Goal: Task Accomplishment & Management: Manage account settings

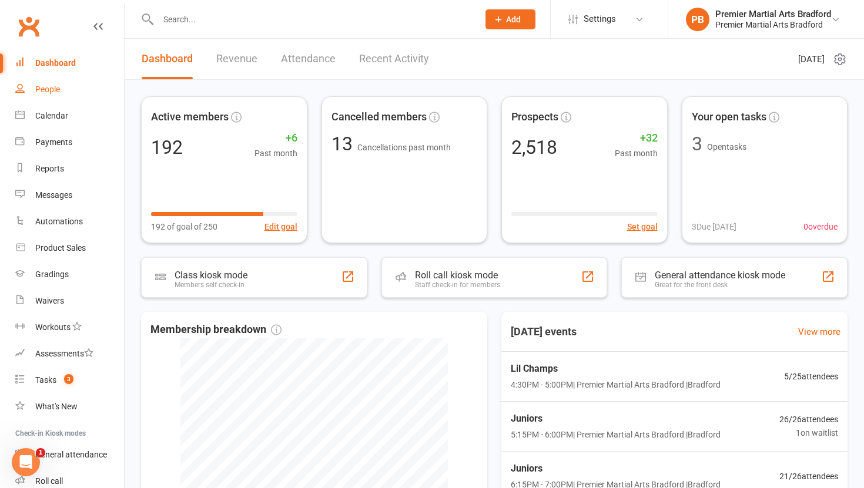
click at [61, 85] on link "People" at bounding box center [69, 89] width 109 height 26
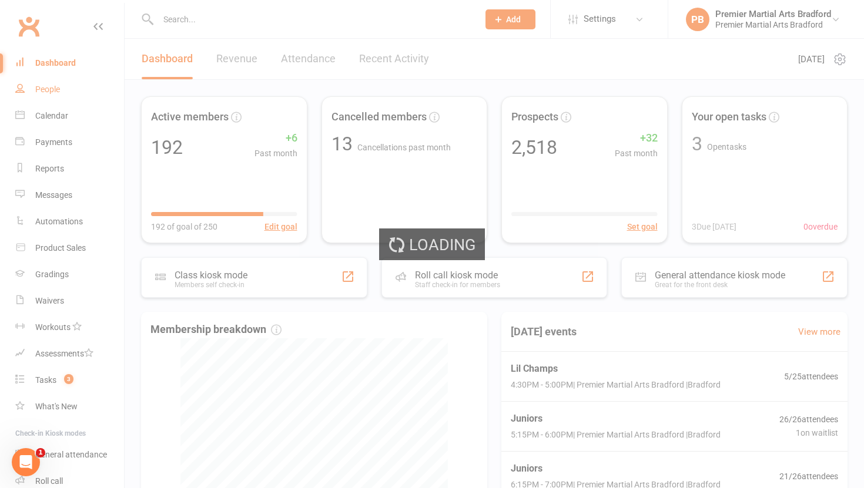
select select "100"
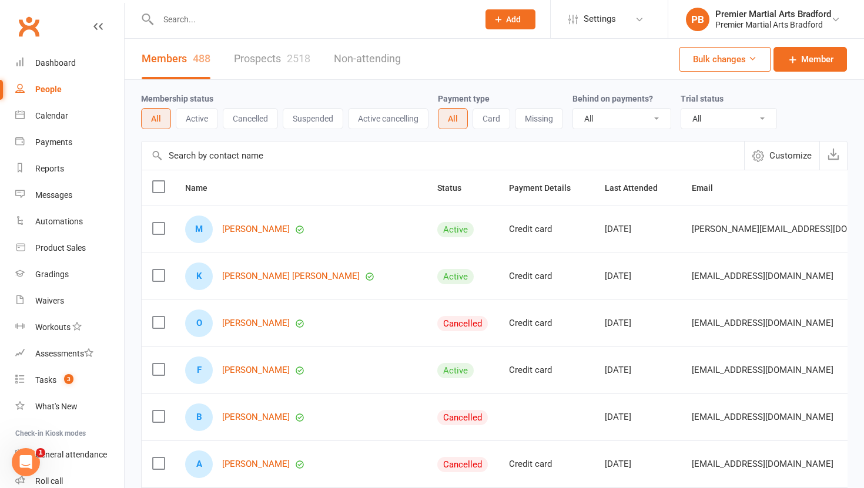
click at [241, 60] on link "Prospects 2518" at bounding box center [272, 59] width 76 height 41
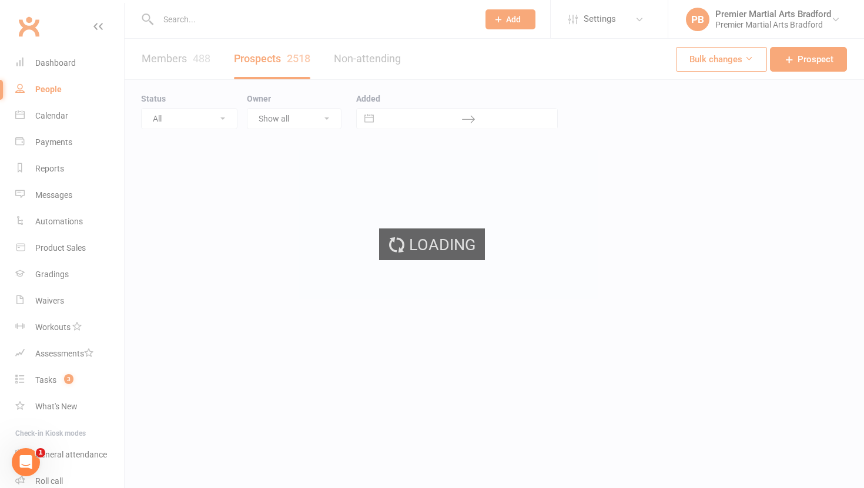
select select "100"
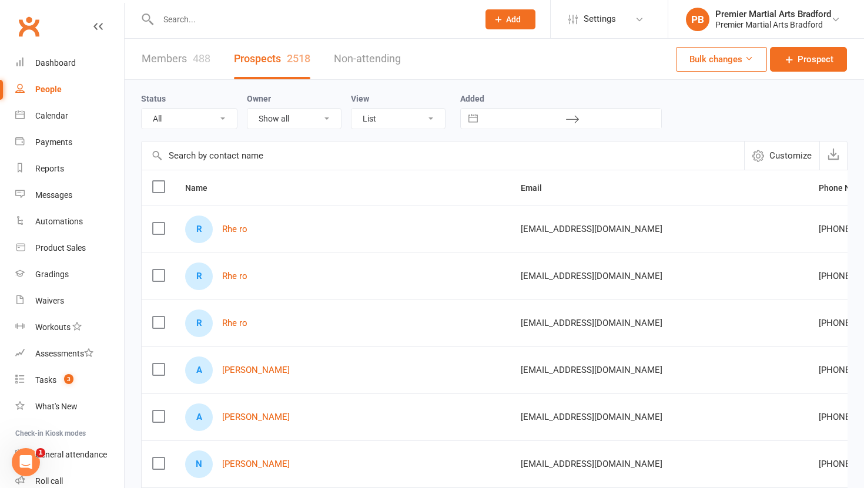
click at [156, 228] on label at bounding box center [158, 229] width 12 height 12
click at [156, 223] on input "checkbox" at bounding box center [158, 223] width 12 height 0
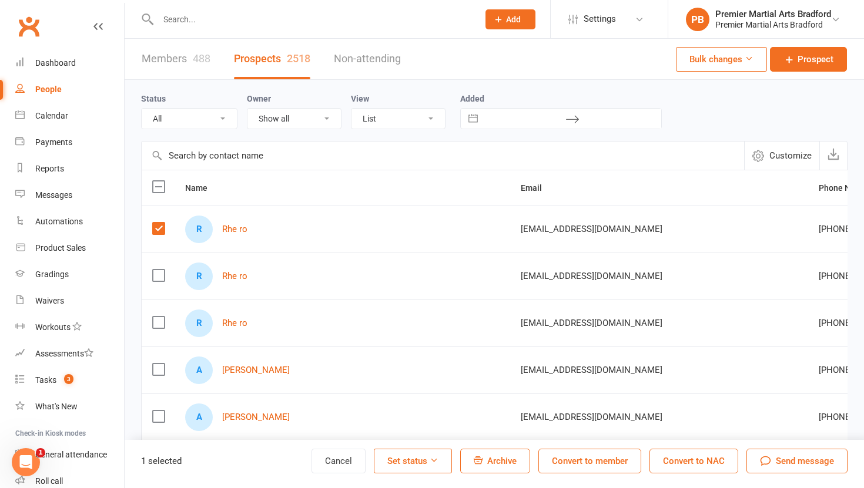
click at [156, 277] on label at bounding box center [158, 276] width 12 height 12
click at [156, 270] on input "checkbox" at bounding box center [158, 270] width 12 height 0
click at [500, 464] on span "Archive" at bounding box center [501, 461] width 29 height 11
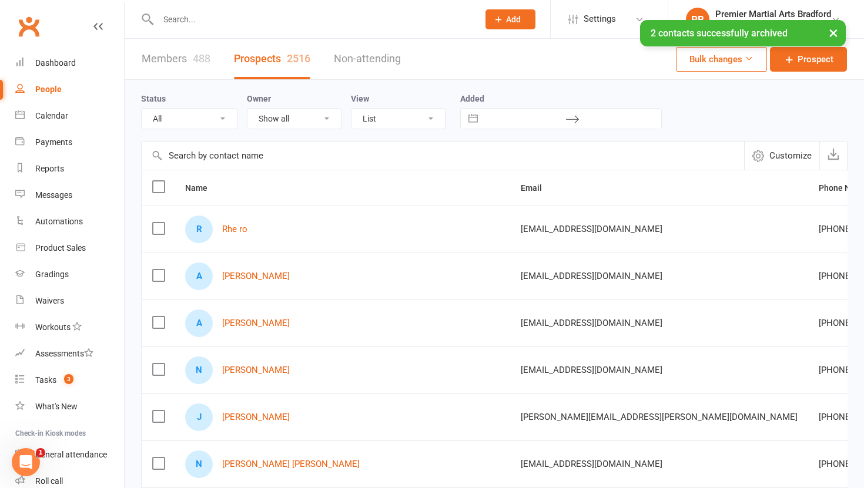
click at [155, 230] on label at bounding box center [158, 229] width 12 height 12
click at [155, 223] on input "checkbox" at bounding box center [158, 223] width 12 height 0
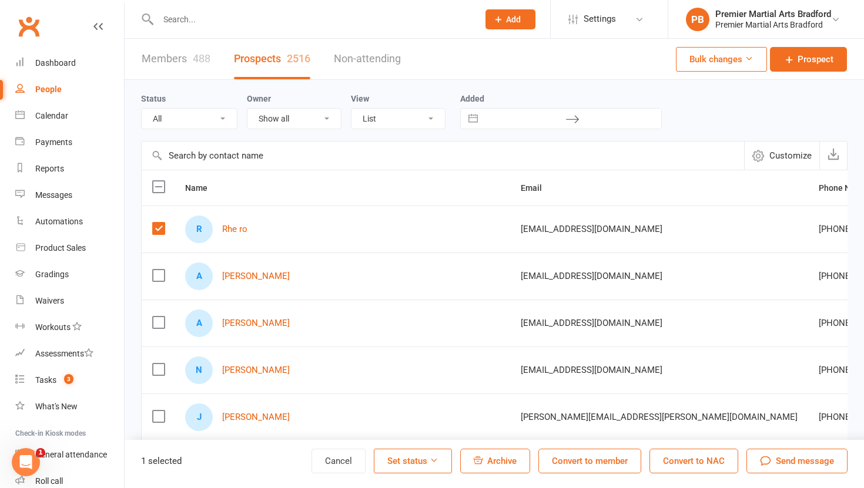
click at [497, 460] on span "Archive" at bounding box center [501, 461] width 29 height 11
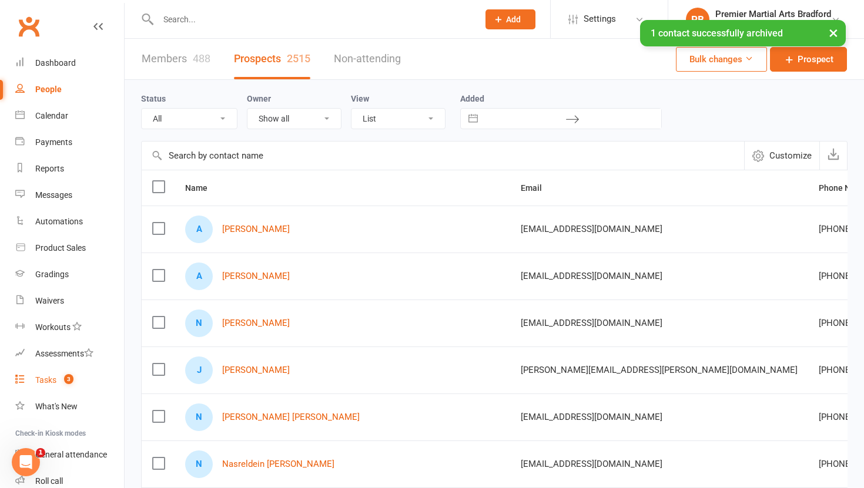
click at [52, 380] on div "Tasks" at bounding box center [45, 380] width 21 height 9
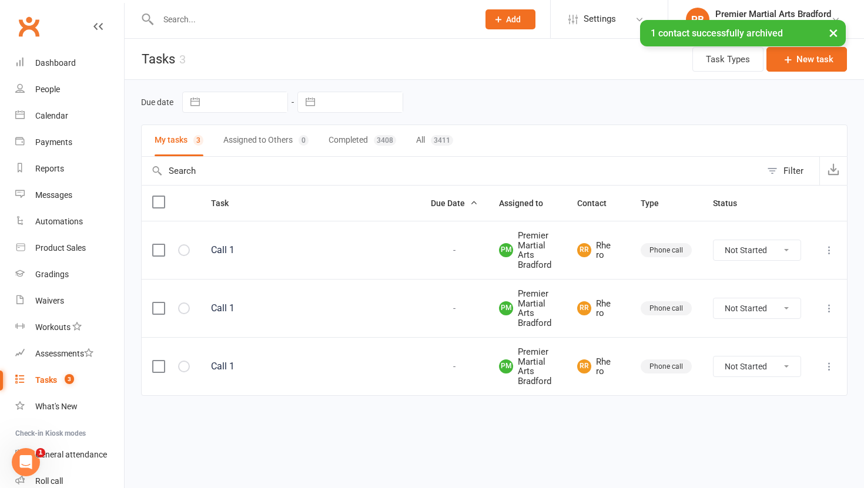
click at [153, 252] on label at bounding box center [158, 251] width 12 height 12
click at [153, 245] on input "checkbox" at bounding box center [158, 245] width 12 height 0
click at [157, 313] on label at bounding box center [158, 309] width 12 height 12
click at [157, 303] on input "checkbox" at bounding box center [158, 303] width 12 height 0
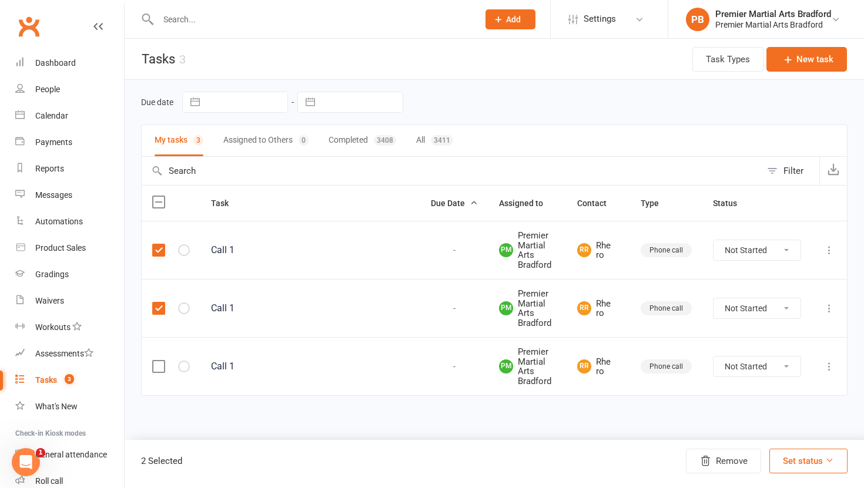
click at [156, 370] on label at bounding box center [158, 367] width 12 height 12
click at [156, 361] on input "checkbox" at bounding box center [158, 361] width 12 height 0
click at [720, 460] on button "Remove" at bounding box center [723, 461] width 75 height 25
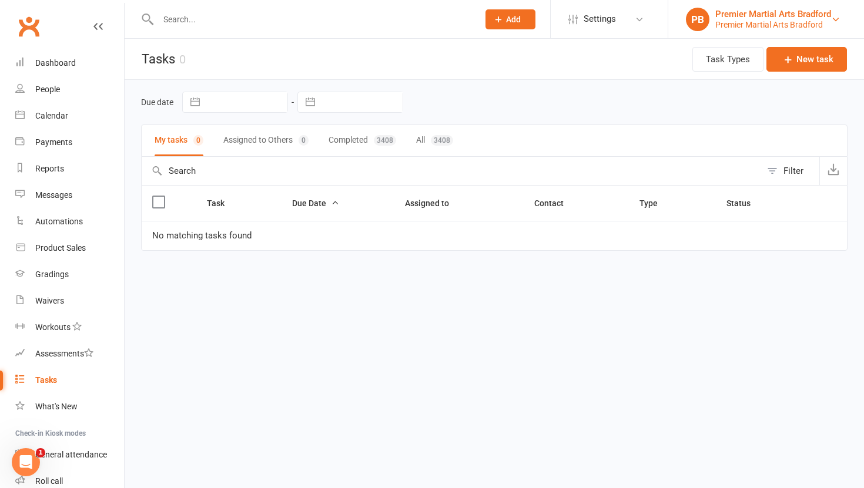
click at [814, 14] on div "Premier Martial Arts Bradford" at bounding box center [773, 14] width 116 height 11
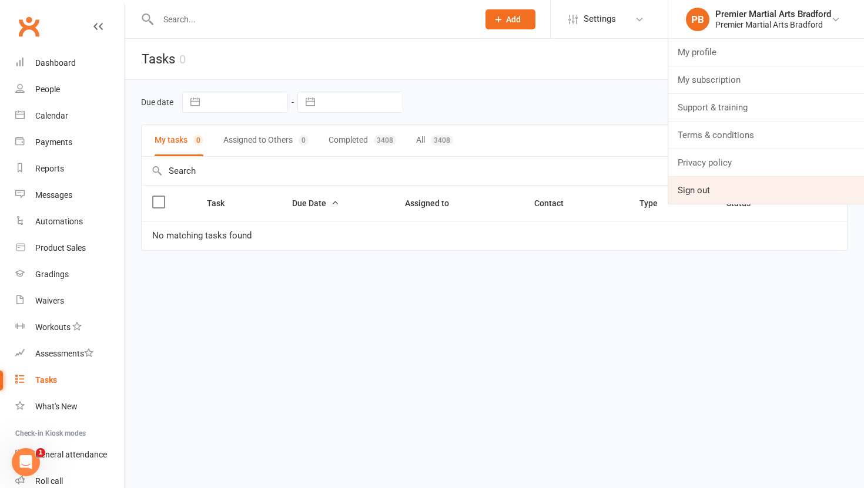
click at [705, 186] on link "Sign out" at bounding box center [766, 190] width 196 height 27
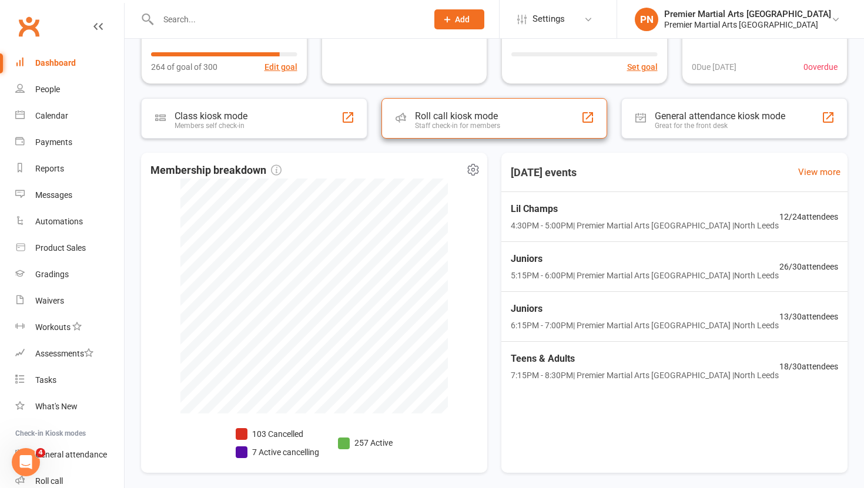
scroll to position [219, 0]
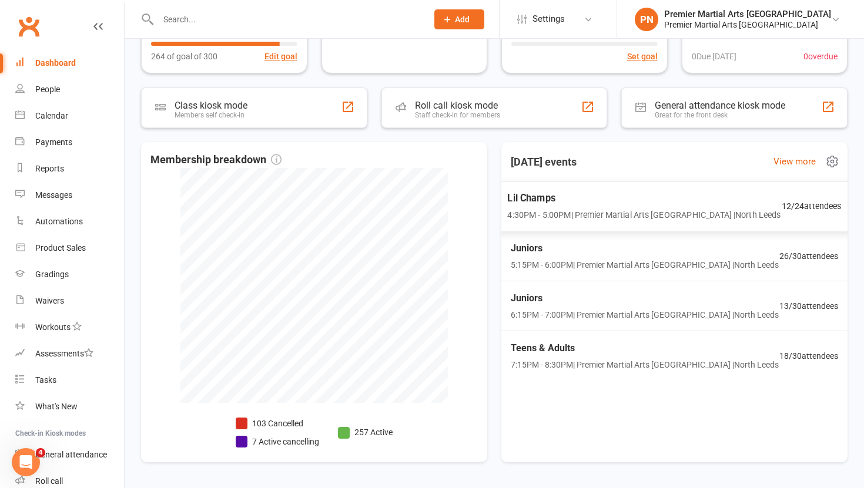
click at [611, 193] on span "Lil Champs" at bounding box center [643, 198] width 273 height 15
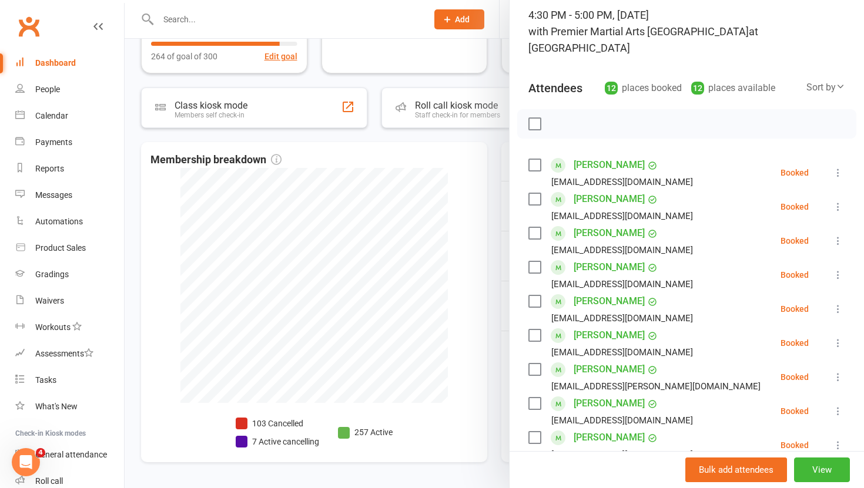
scroll to position [72, 0]
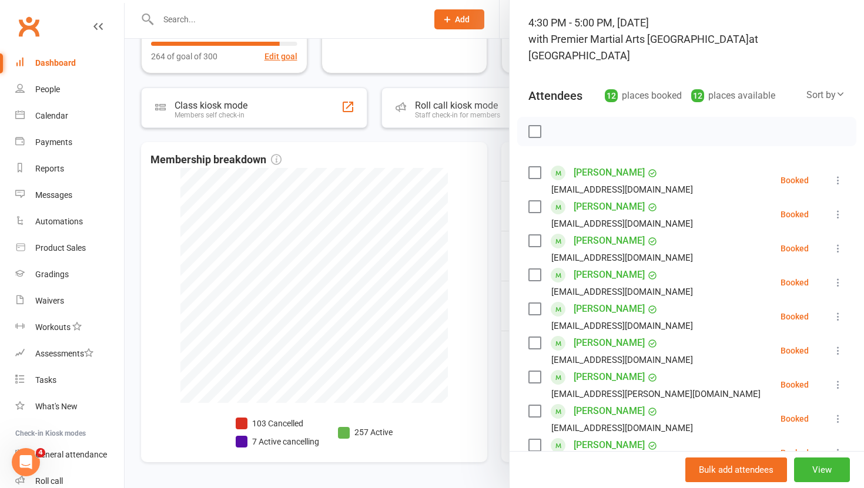
click at [486, 223] on div at bounding box center [494, 244] width 739 height 488
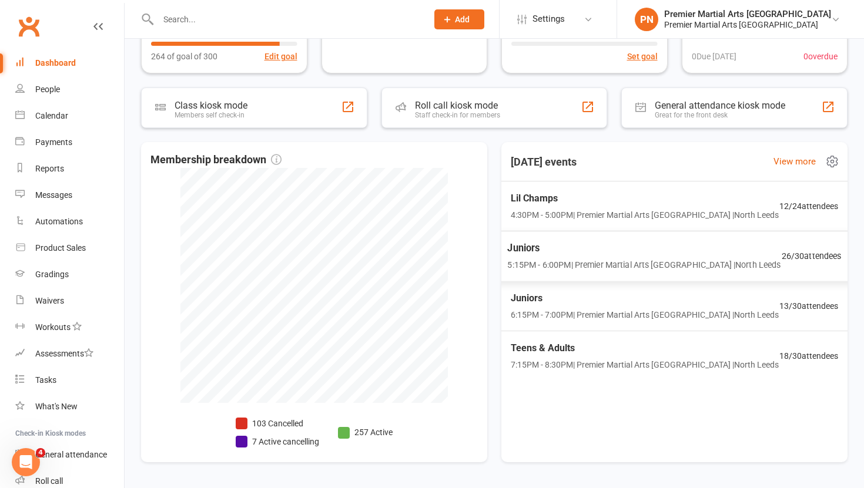
click at [635, 263] on span "5:15PM - 6:00PM | Premier Martial Arts North Leeds | North Leeds" at bounding box center [643, 266] width 273 height 14
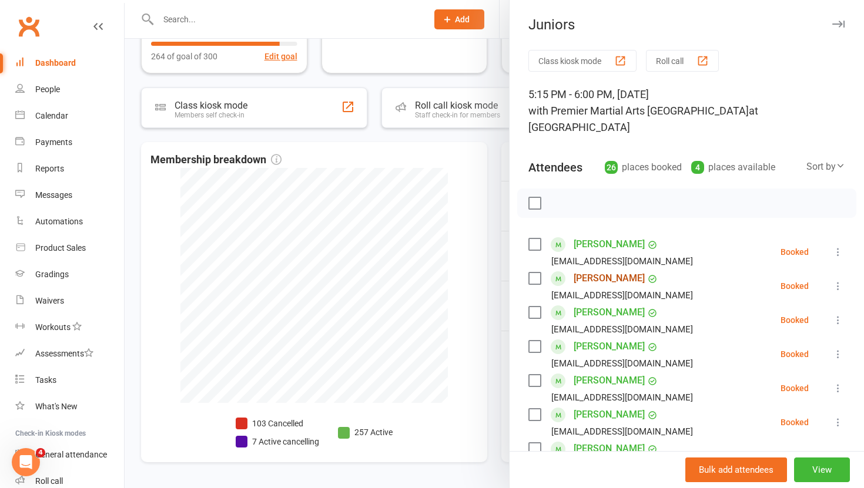
click at [635, 269] on link "Michelle Ajibayo" at bounding box center [609, 278] width 71 height 19
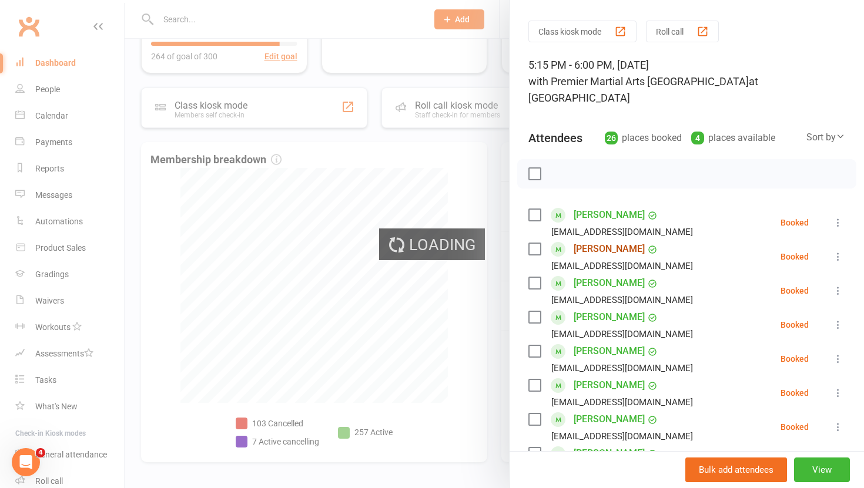
scroll to position [43, 0]
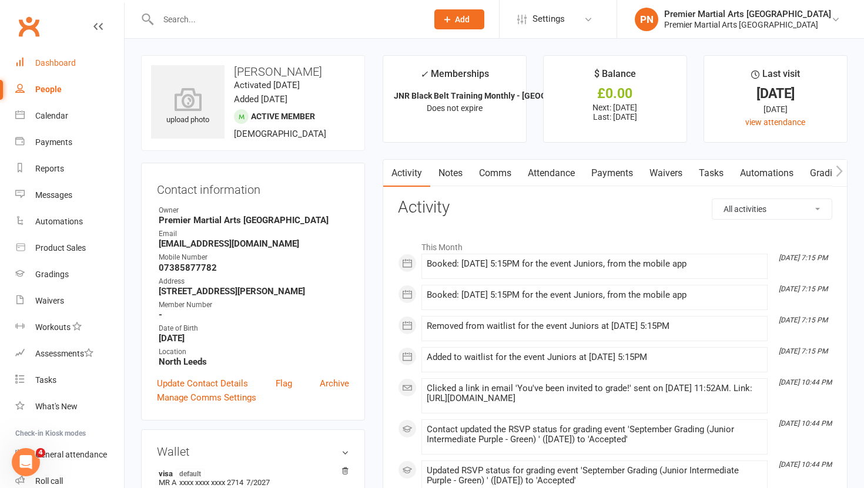
click at [62, 59] on div "Dashboard" at bounding box center [55, 62] width 41 height 9
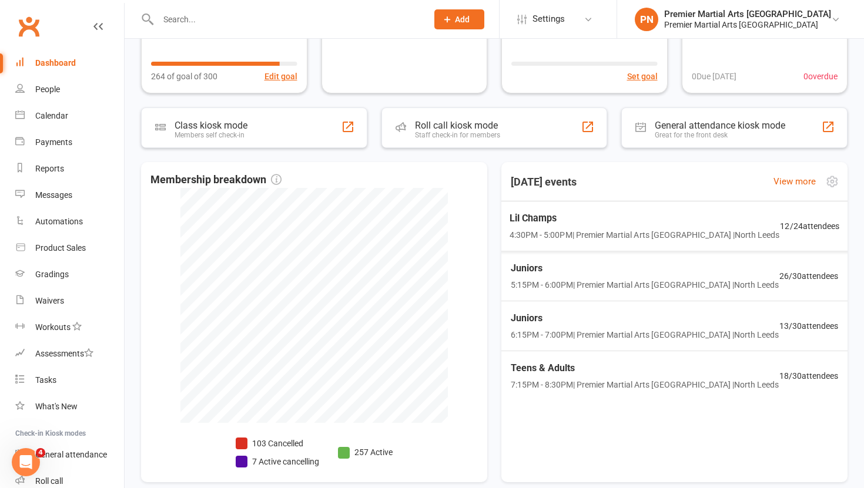
scroll to position [230, 0]
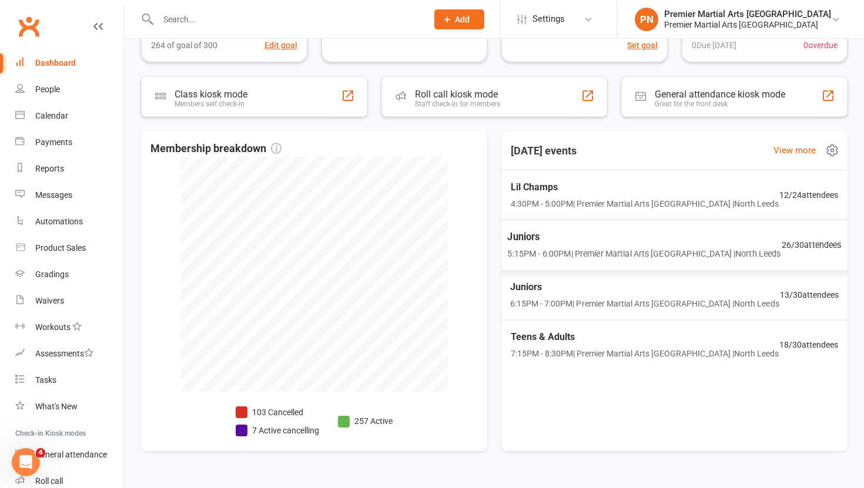
click at [563, 241] on span "Juniors" at bounding box center [643, 237] width 273 height 15
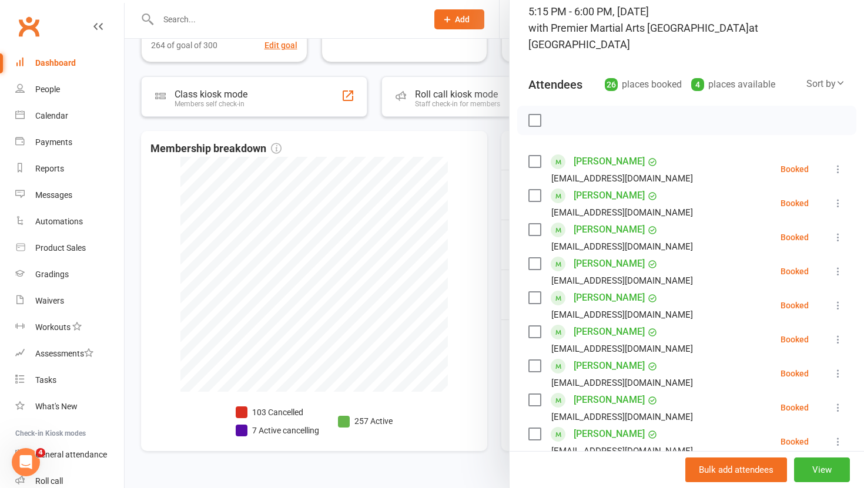
scroll to position [56, 0]
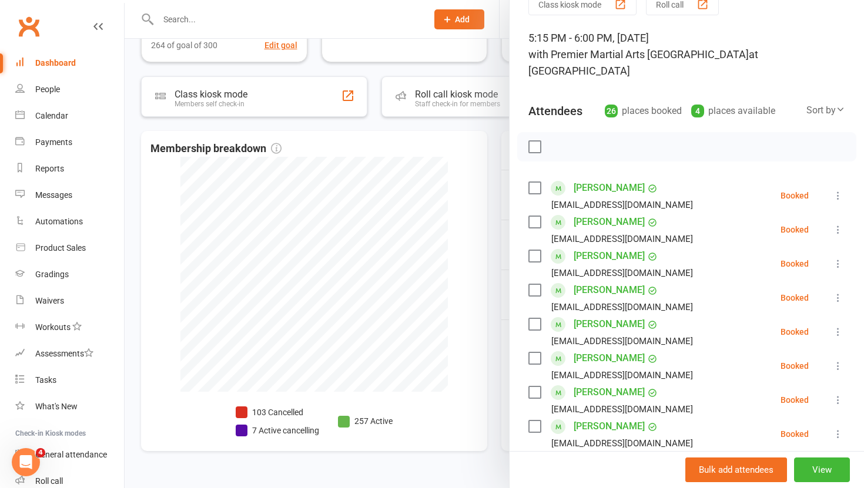
click at [488, 224] on div at bounding box center [494, 244] width 739 height 488
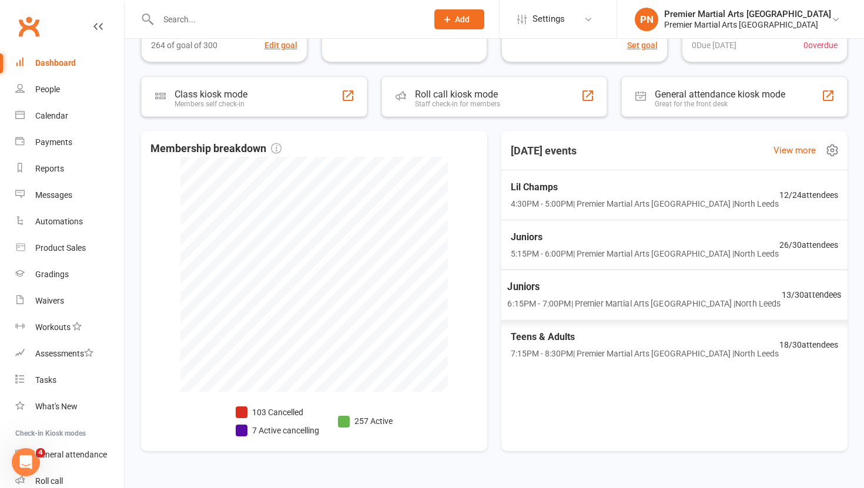
click at [574, 296] on div "Juniors 6:15PM - 7:00PM | Premier Martial Arts North Leeds | North Leeds" at bounding box center [643, 295] width 273 height 31
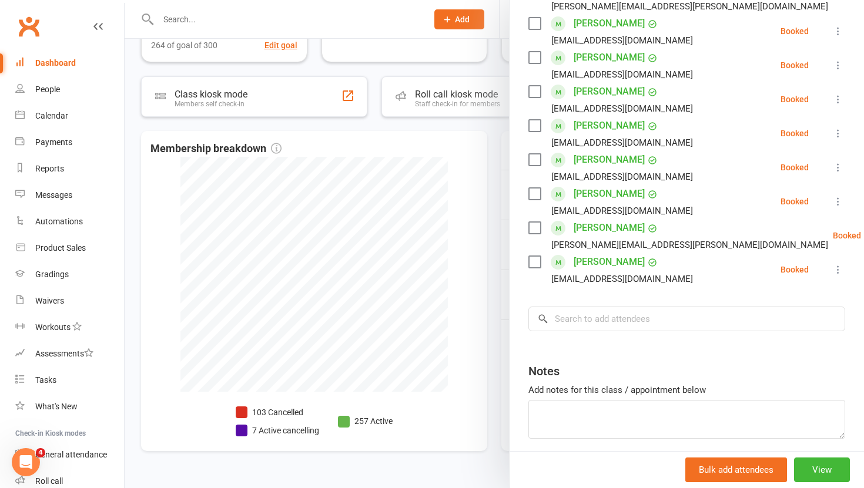
scroll to position [394, 0]
